Goal: Task Accomplishment & Management: Manage account settings

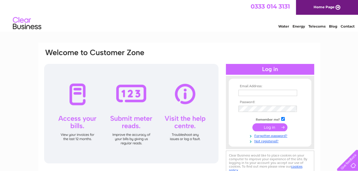
type input "[EMAIL_ADDRESS][DOMAIN_NAME]"
click at [268, 128] on input "submit" at bounding box center [269, 128] width 35 height 8
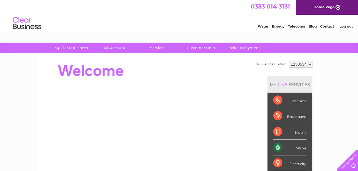
click at [288, 146] on div "Water" at bounding box center [289, 148] width 33 height 16
click at [277, 145] on div "Water" at bounding box center [289, 148] width 33 height 16
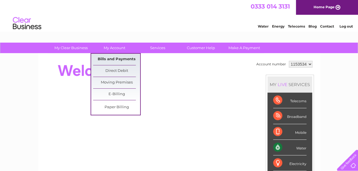
click at [111, 58] on link "Bills and Payments" at bounding box center [116, 59] width 47 height 11
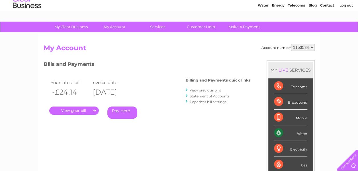
scroll to position [28, 0]
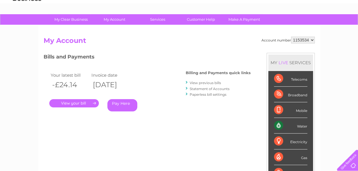
click at [80, 102] on link "." at bounding box center [74, 103] width 50 height 8
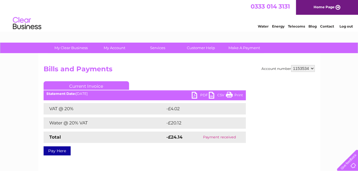
click at [237, 95] on link "Print" at bounding box center [234, 96] width 17 height 8
